Goal: Information Seeking & Learning: Learn about a topic

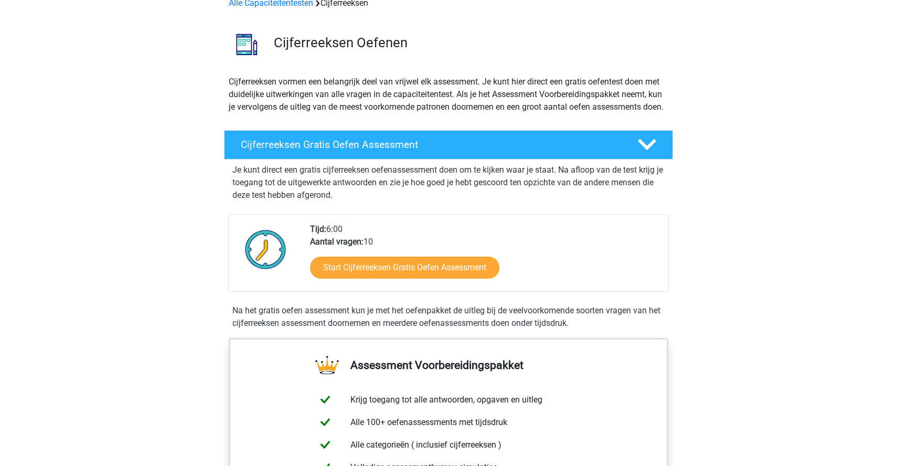
scroll to position [58, 0]
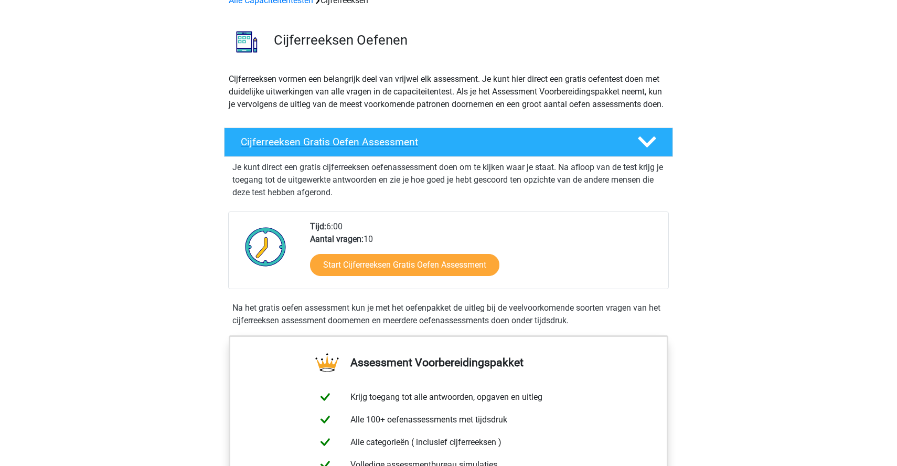
click at [399, 148] on h4 "Cijferreeksen Gratis Oefen Assessment" at bounding box center [431, 142] width 380 height 12
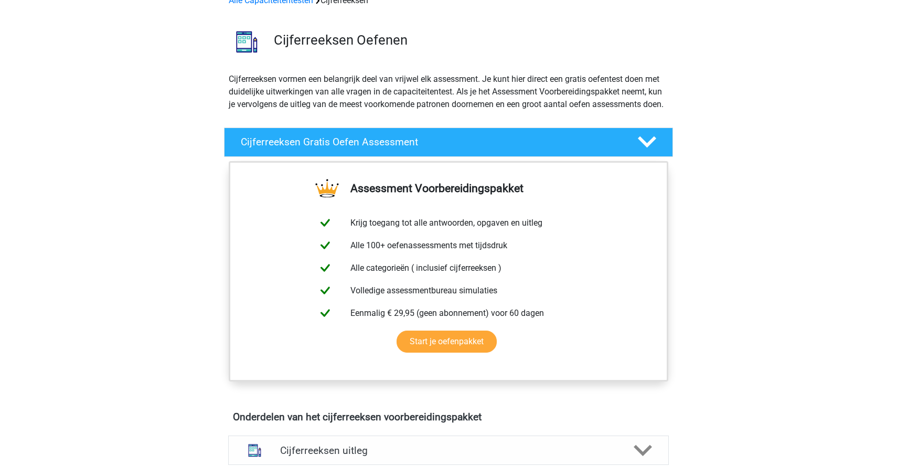
click at [649, 151] on icon at bounding box center [647, 142] width 18 height 18
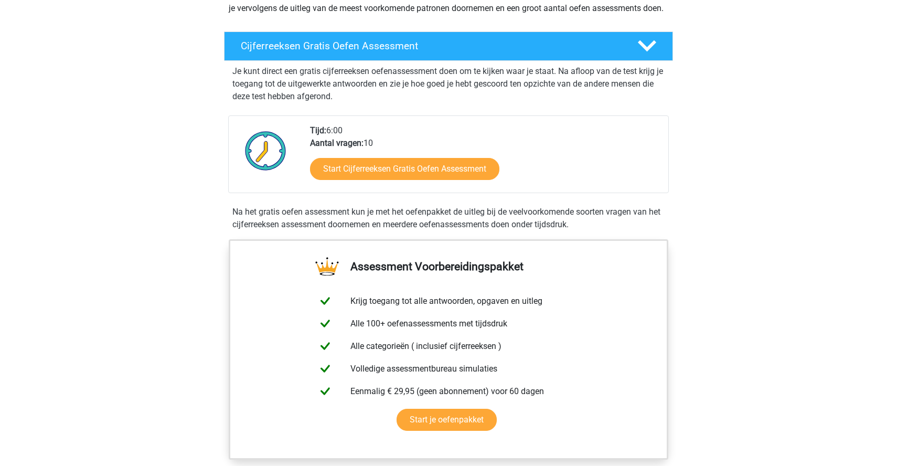
scroll to position [164, 0]
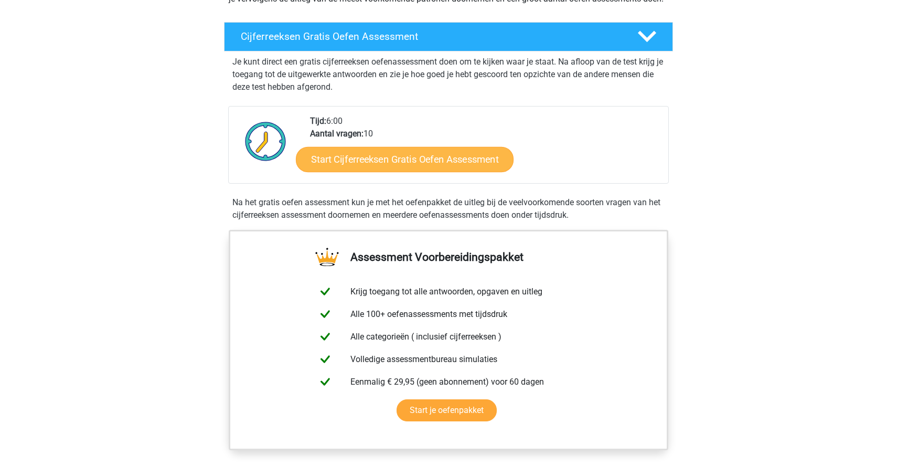
click at [400, 171] on link "Start Cijferreeksen Gratis Oefen Assessment" at bounding box center [405, 158] width 218 height 25
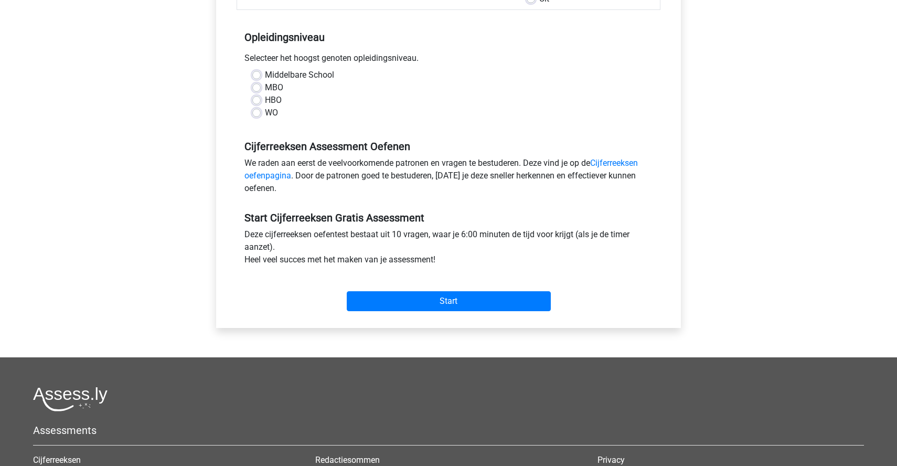
scroll to position [195, 0]
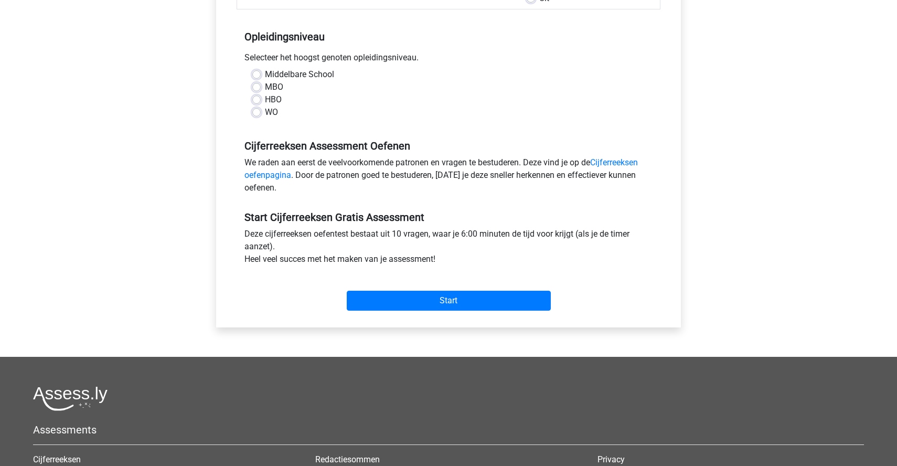
click at [265, 100] on label "HBO" at bounding box center [273, 99] width 17 height 13
click at [256, 100] on input "HBO" at bounding box center [256, 98] width 8 height 10
radio input "true"
click at [413, 300] on input "Start" at bounding box center [449, 301] width 204 height 20
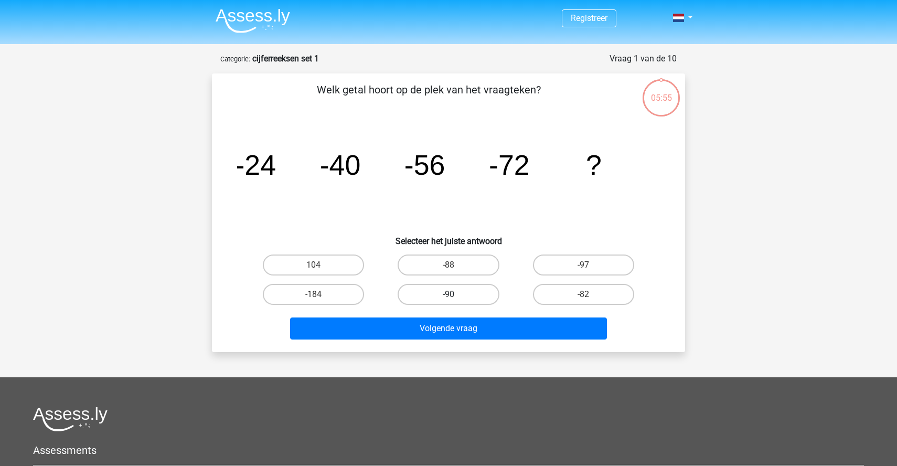
click at [437, 295] on label "-90" at bounding box center [448, 294] width 101 height 21
click at [448, 295] on input "-90" at bounding box center [451, 297] width 7 height 7
radio input "true"
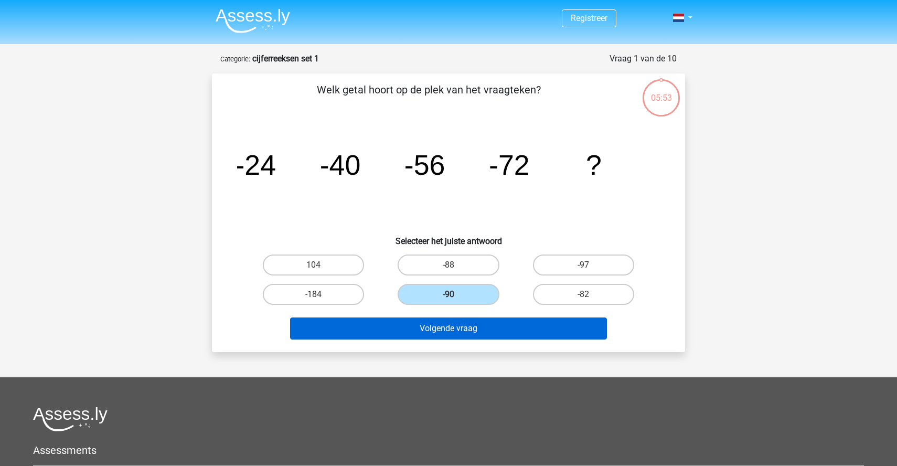
click at [432, 332] on button "Volgende vraag" at bounding box center [448, 328] width 317 height 22
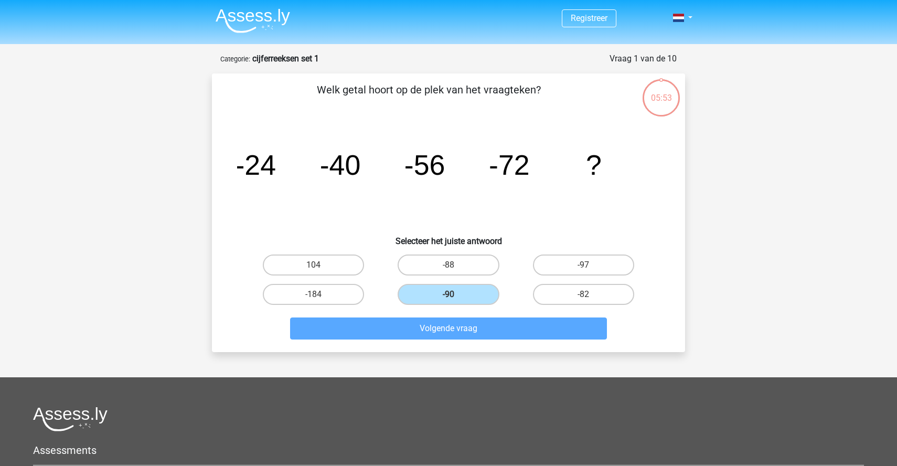
scroll to position [52, 0]
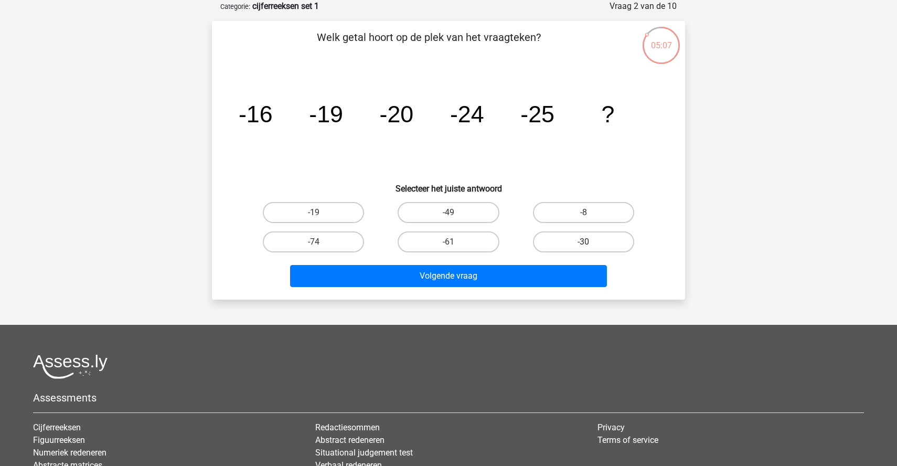
click at [561, 243] on label "-30" at bounding box center [583, 241] width 101 height 21
click at [583, 243] on input "-30" at bounding box center [586, 245] width 7 height 7
radio input "true"
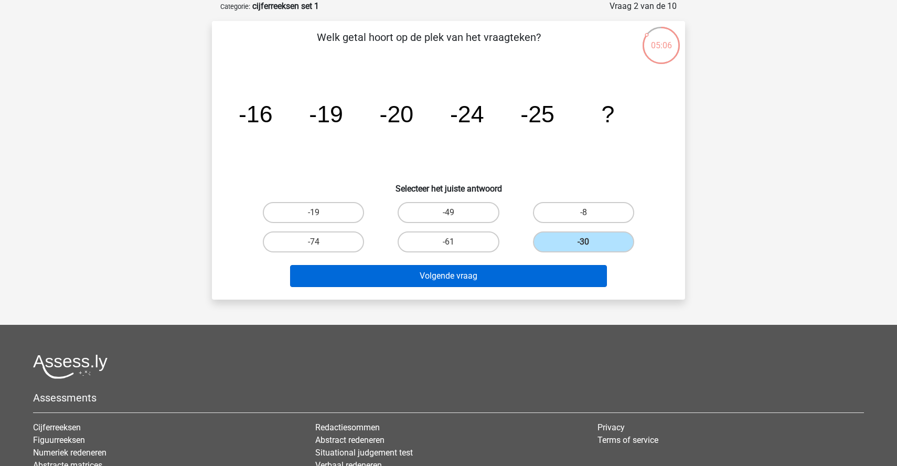
click at [481, 272] on button "Volgende vraag" at bounding box center [448, 276] width 317 height 22
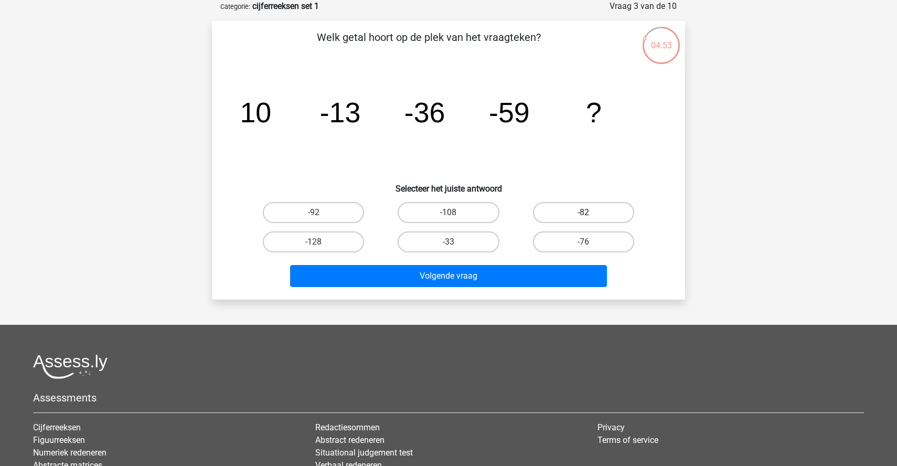
click at [572, 215] on label "-82" at bounding box center [583, 212] width 101 height 21
click at [583, 215] on input "-82" at bounding box center [586, 215] width 7 height 7
radio input "true"
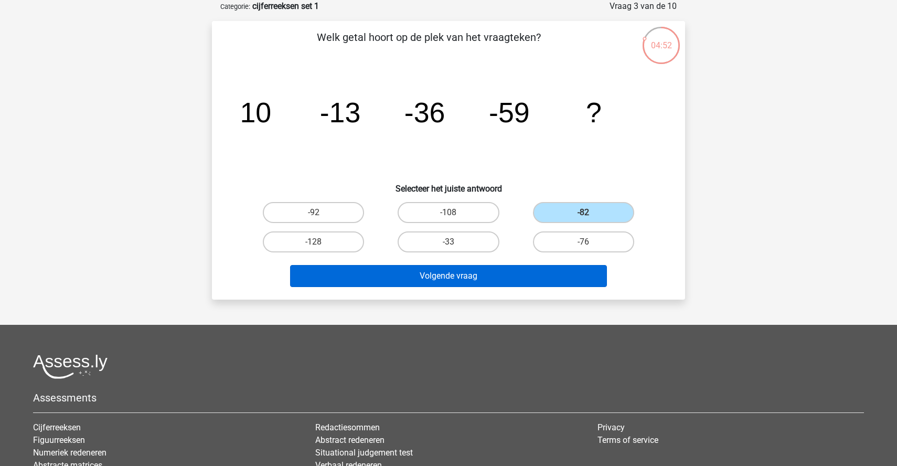
click at [490, 273] on button "Volgende vraag" at bounding box center [448, 276] width 317 height 22
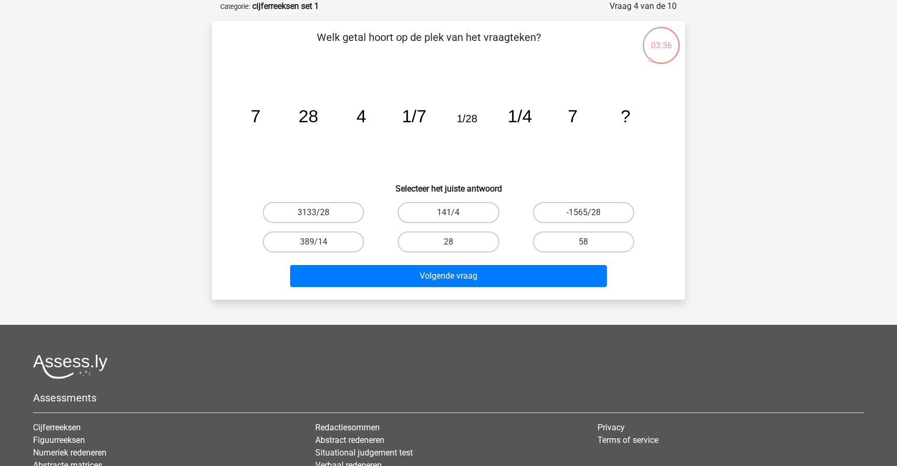
click at [448, 242] on input "28" at bounding box center [451, 245] width 7 height 7
radio input "true"
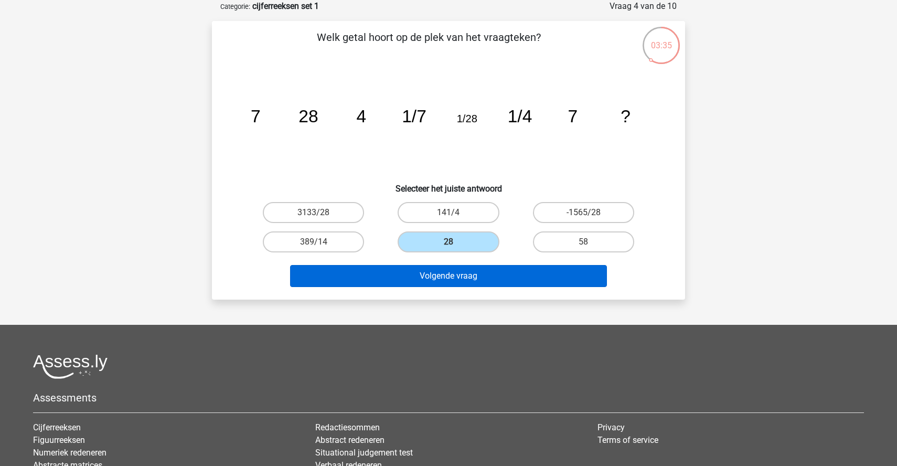
click at [448, 278] on button "Volgende vraag" at bounding box center [448, 276] width 317 height 22
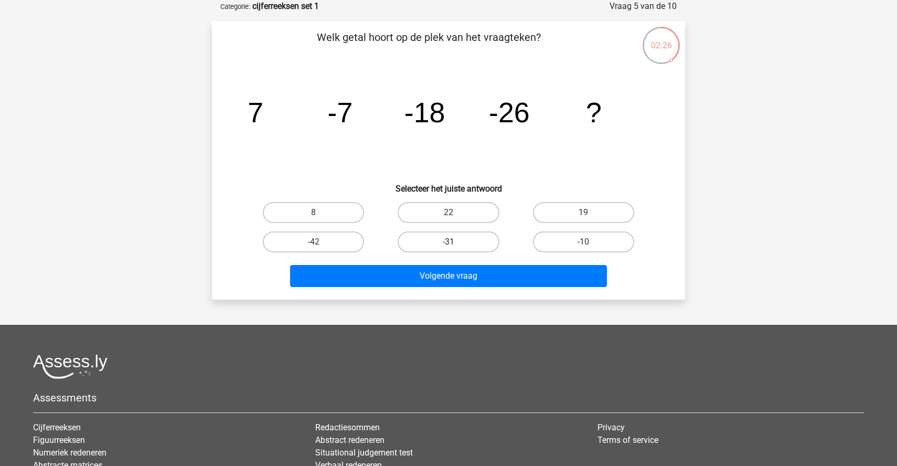
click at [440, 241] on label "-31" at bounding box center [448, 241] width 101 height 21
click at [448, 242] on input "-31" at bounding box center [451, 245] width 7 height 7
radio input "true"
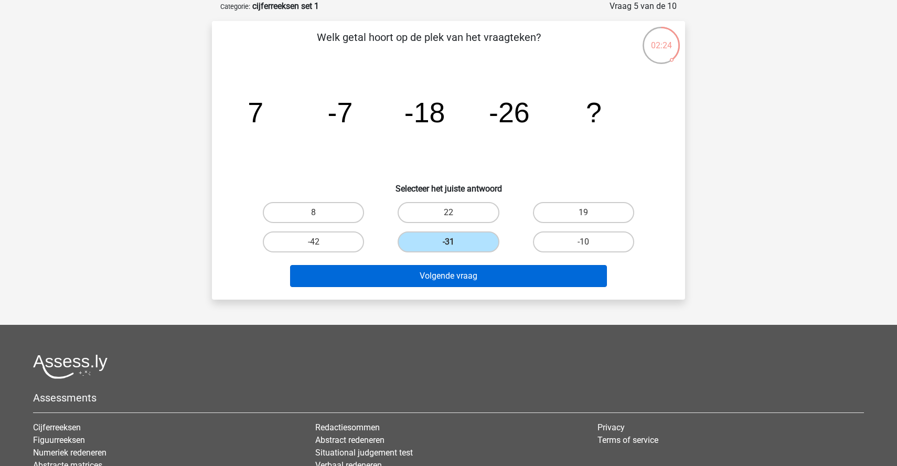
click at [442, 279] on button "Volgende vraag" at bounding box center [448, 276] width 317 height 22
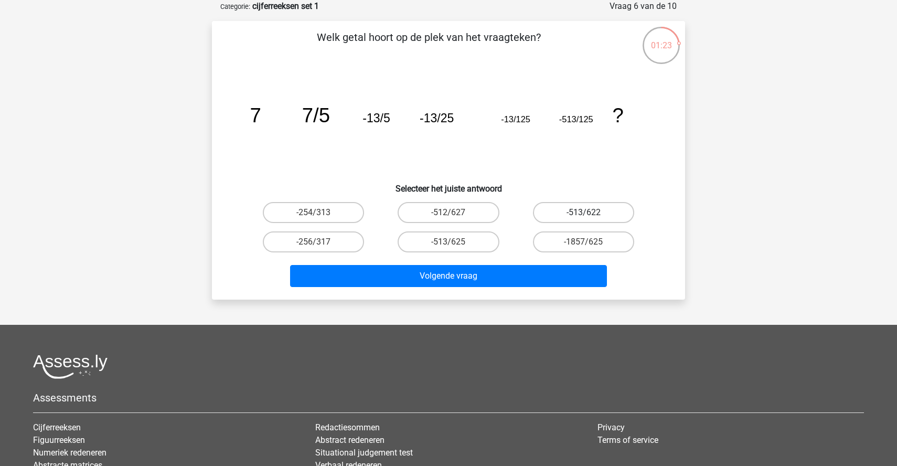
click at [566, 211] on label "-513/622" at bounding box center [583, 212] width 101 height 21
click at [583, 212] on input "-513/622" at bounding box center [586, 215] width 7 height 7
radio input "true"
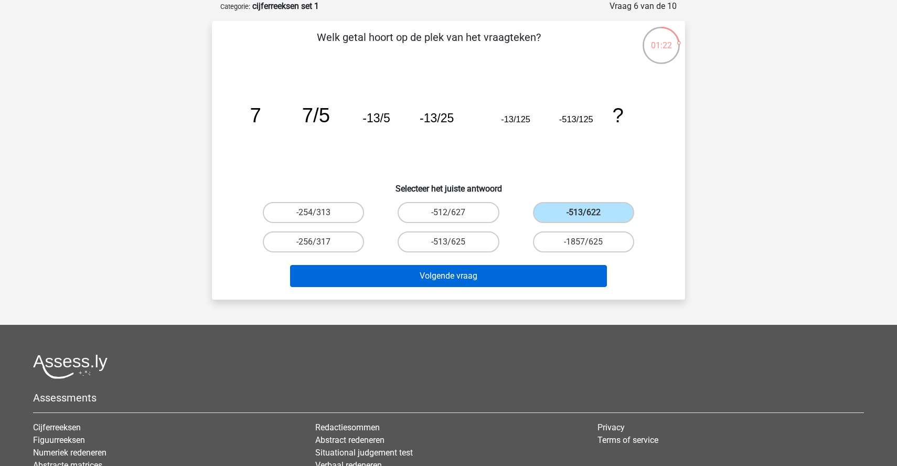
click at [484, 276] on button "Volgende vraag" at bounding box center [448, 276] width 317 height 22
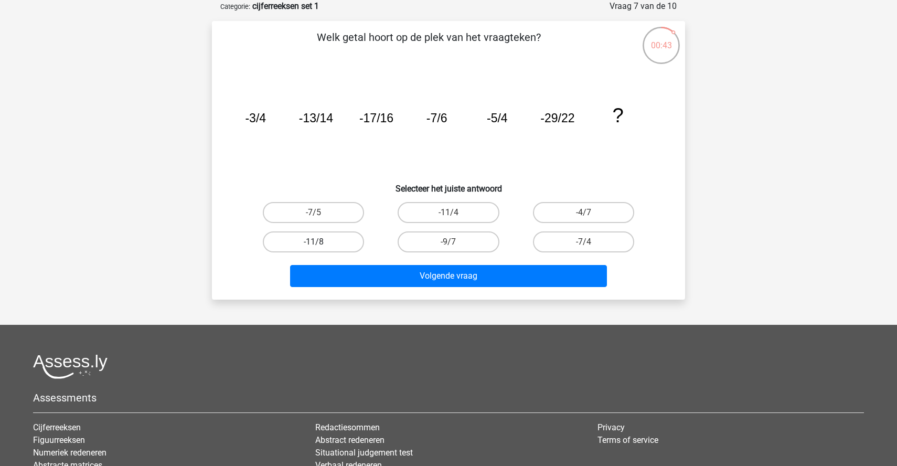
click at [328, 241] on label "-11/8" at bounding box center [313, 241] width 101 height 21
click at [320, 242] on input "-11/8" at bounding box center [317, 245] width 7 height 7
radio input "true"
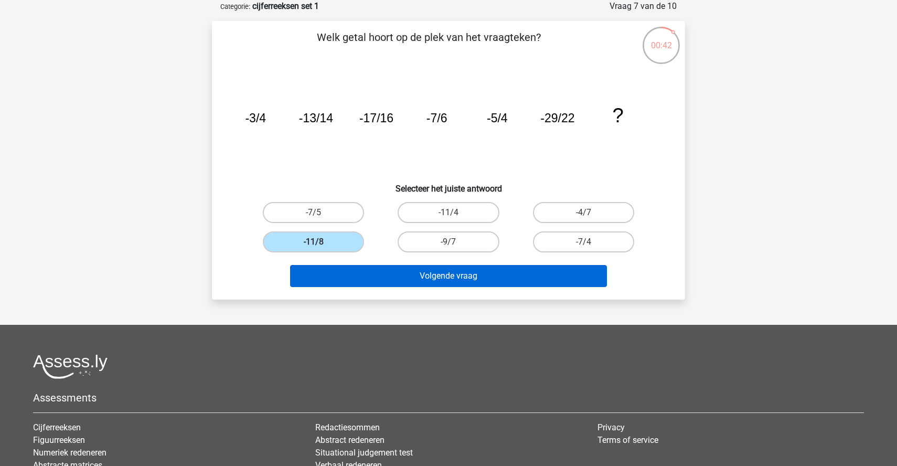
click at [448, 276] on button "Volgende vraag" at bounding box center [448, 276] width 317 height 22
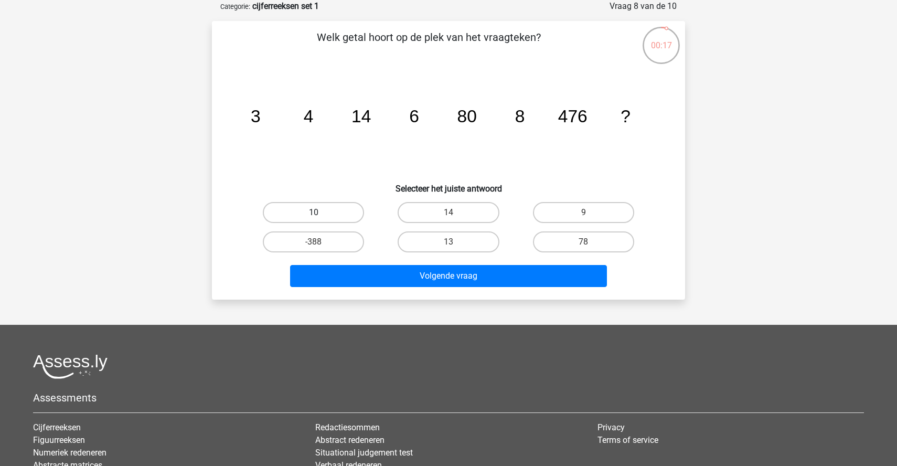
click at [319, 209] on label "10" at bounding box center [313, 212] width 101 height 21
click at [319, 212] on input "10" at bounding box center [317, 215] width 7 height 7
radio input "true"
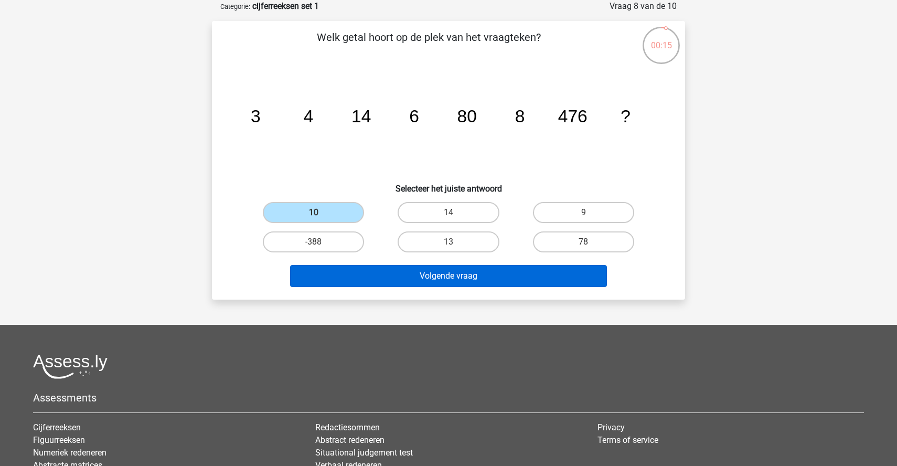
click at [466, 278] on button "Volgende vraag" at bounding box center [448, 276] width 317 height 22
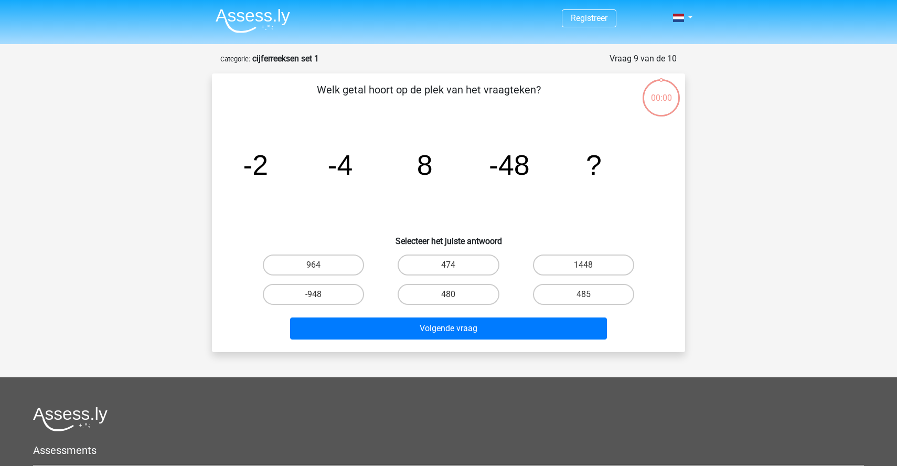
scroll to position [52, 0]
